Goal: Information Seeking & Learning: Find specific page/section

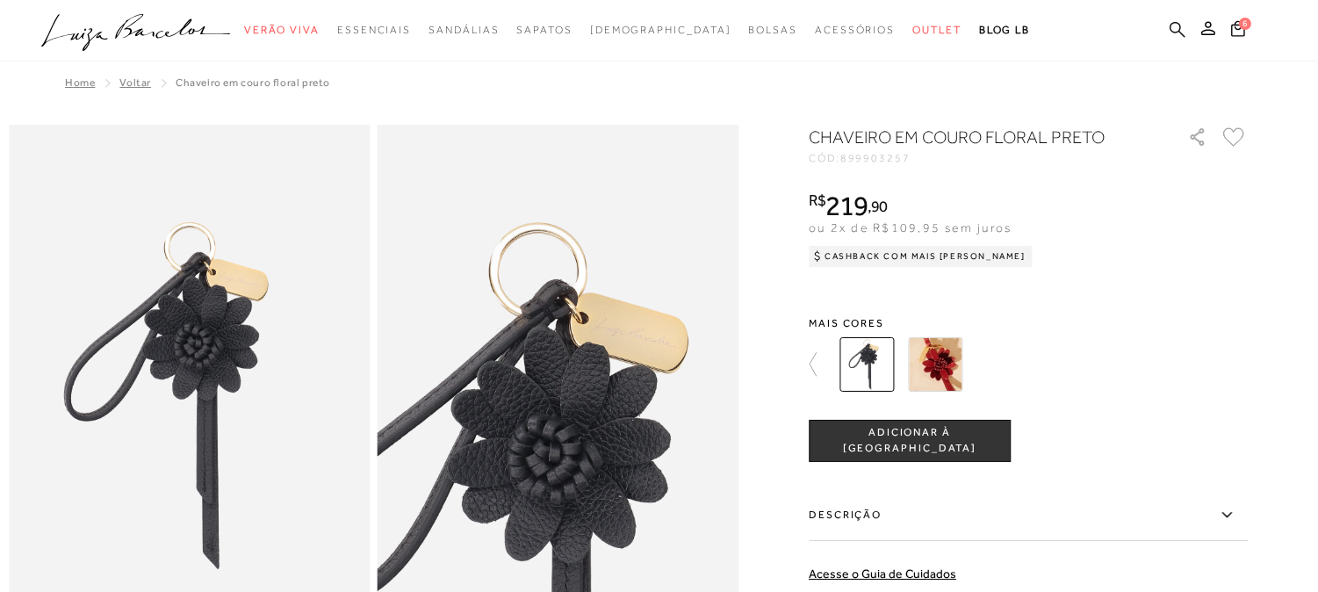
click at [1178, 28] on icon at bounding box center [1177, 29] width 16 height 17
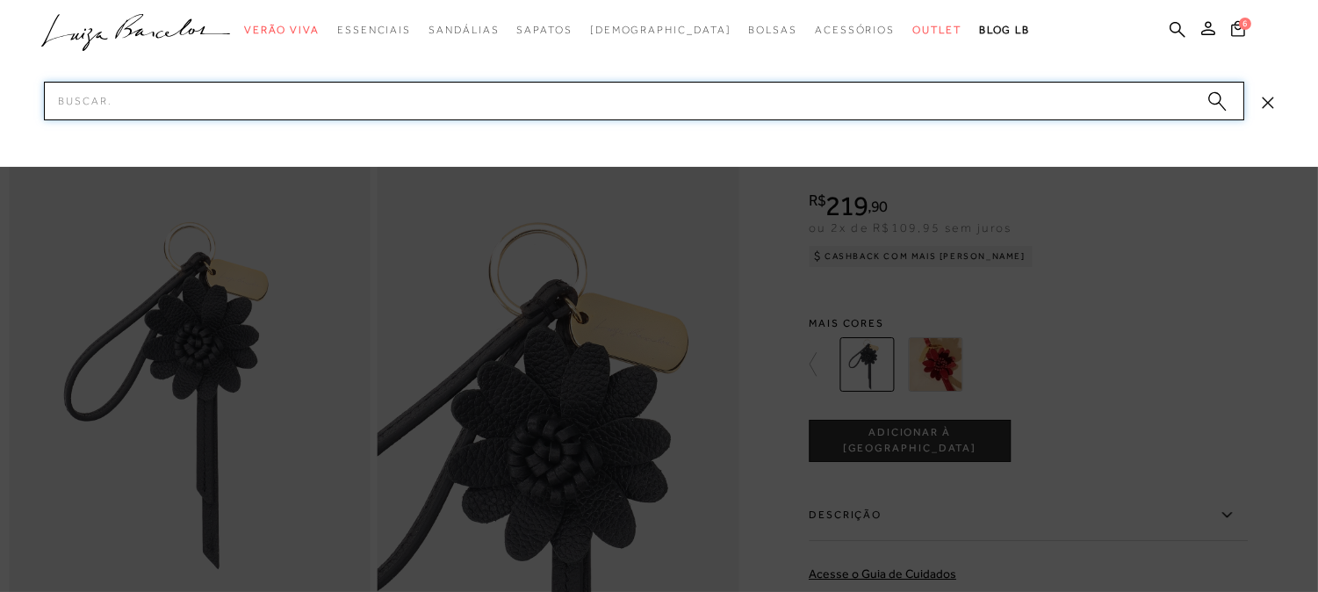
paste input "7777089124UN"
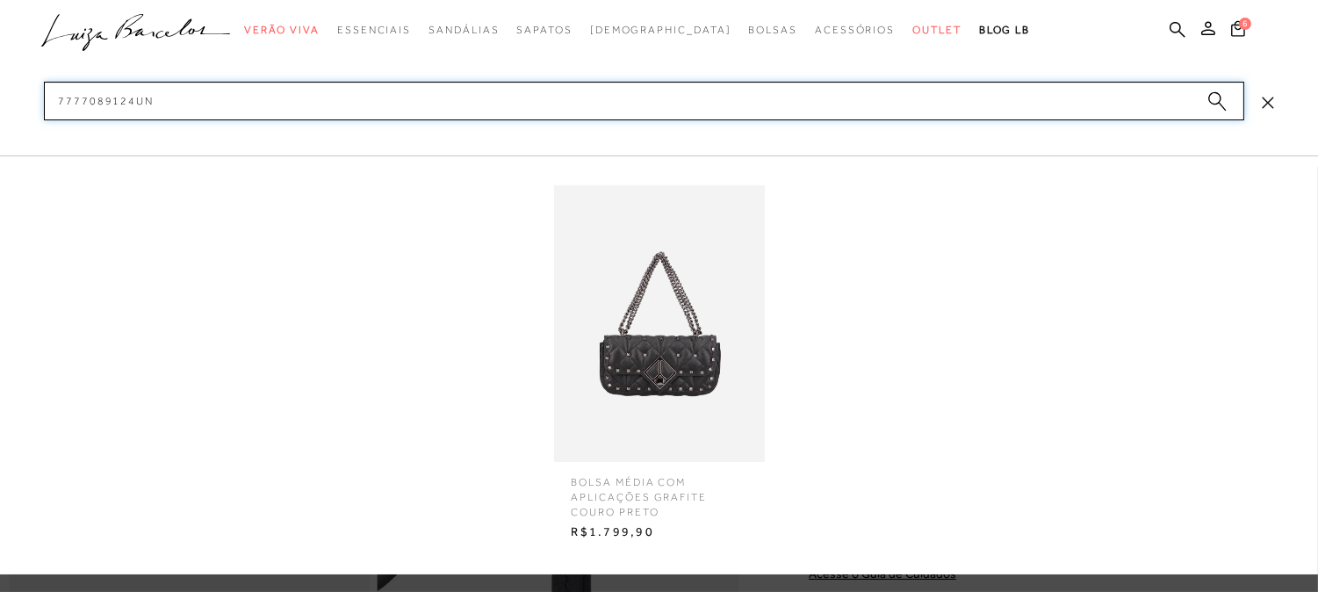
type input "7777089124UN"
click at [662, 356] on img at bounding box center [659, 323] width 211 height 277
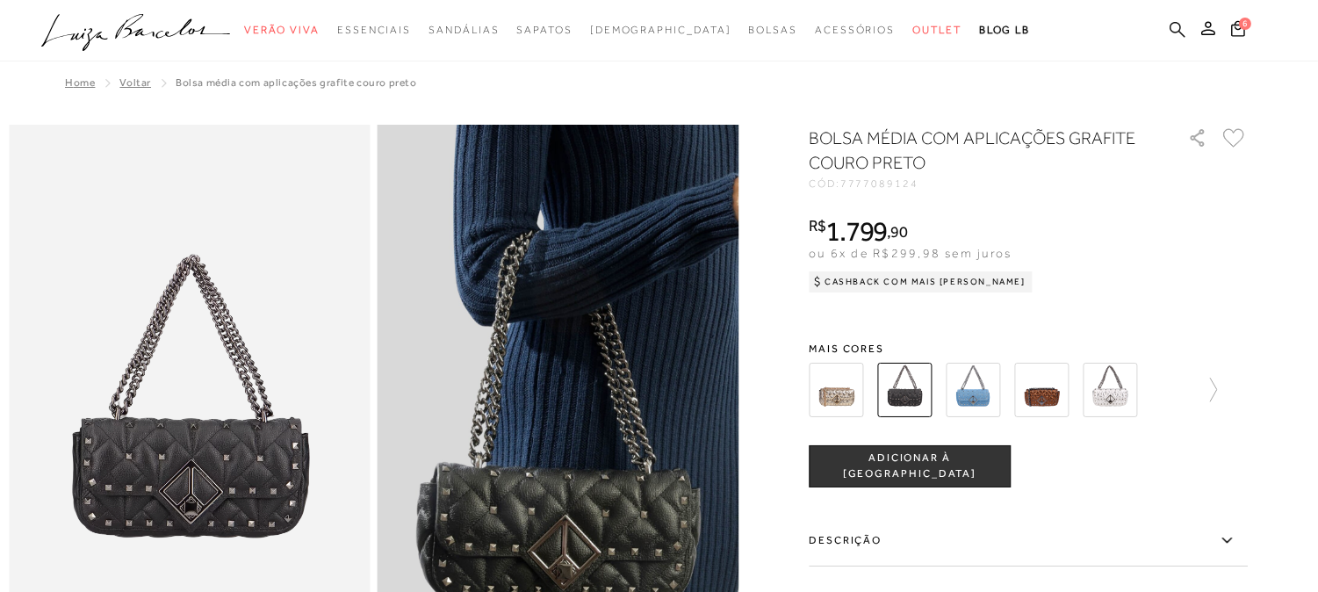
click at [1176, 21] on icon at bounding box center [1177, 29] width 16 height 16
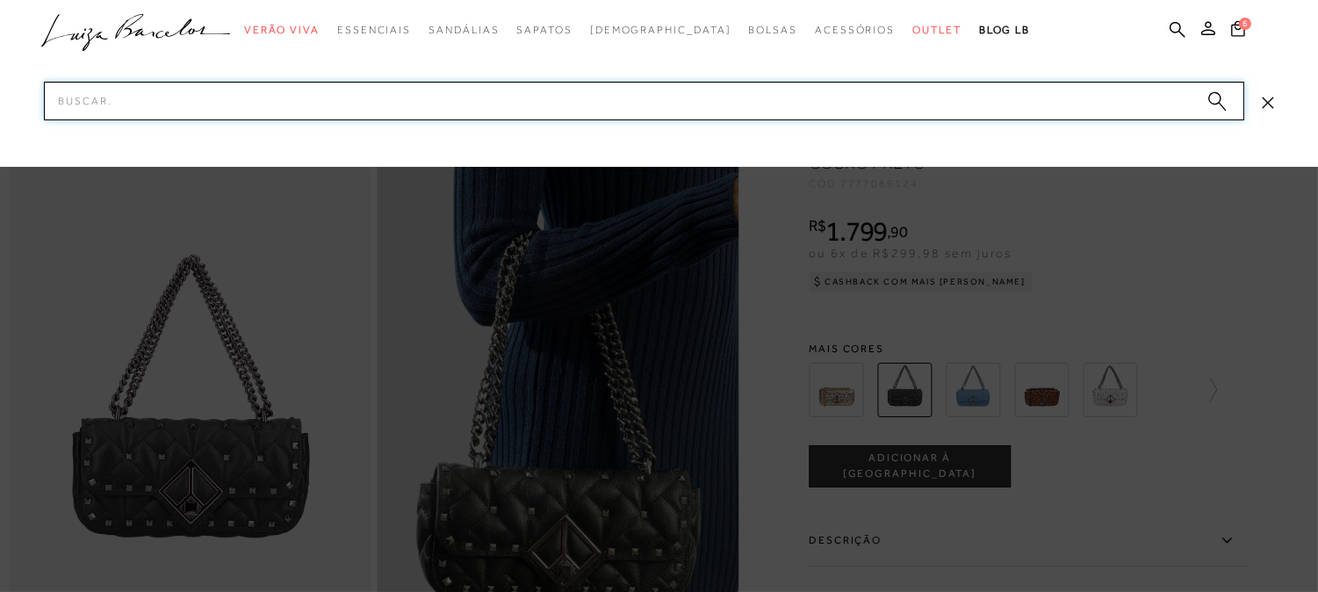
paste input "777708911UN"
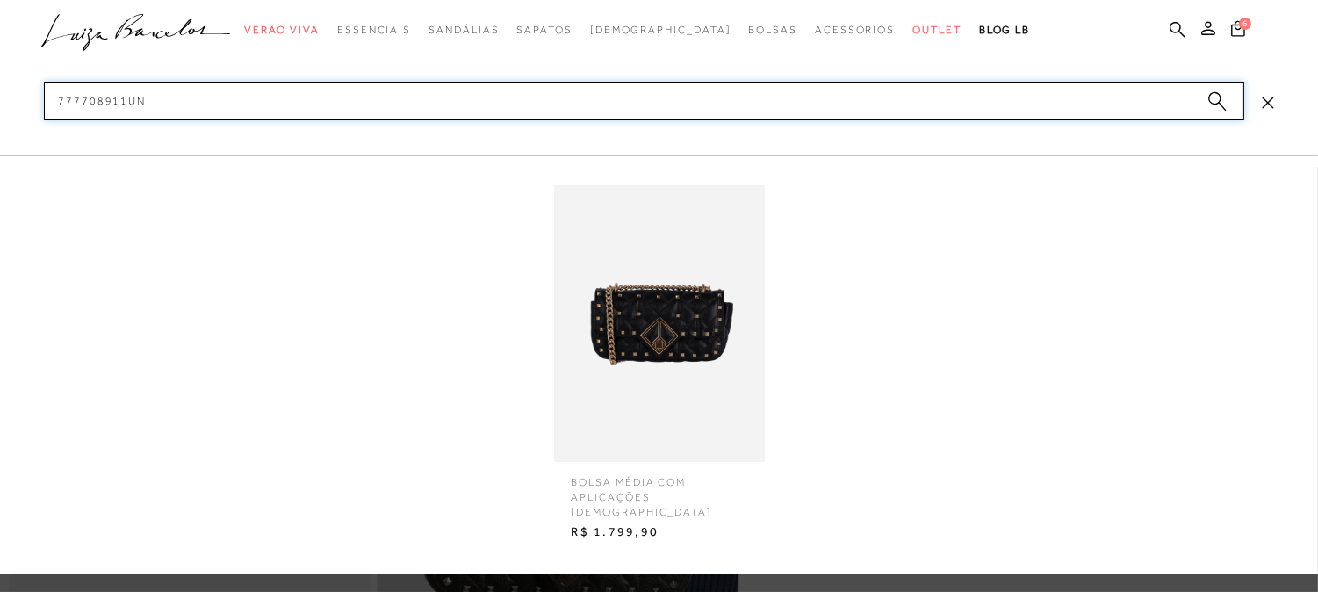
type input "777708911UN"
click at [663, 373] on img at bounding box center [659, 323] width 211 height 277
